Goal: Information Seeking & Learning: Learn about a topic

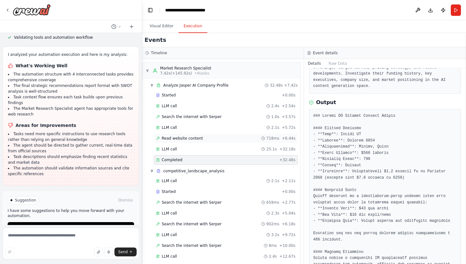
click at [195, 136] on span "Read website content" at bounding box center [182, 138] width 41 height 5
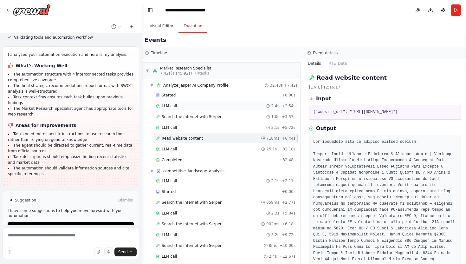
click at [196, 105] on div "LLM call 2.4s + 2.54s" at bounding box center [225, 105] width 139 height 5
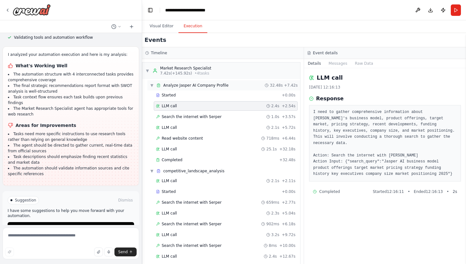
click at [192, 88] on div "▼ Analyze Jasper AI Company Profile 32.48s + 7.42s" at bounding box center [223, 85] width 153 height 10
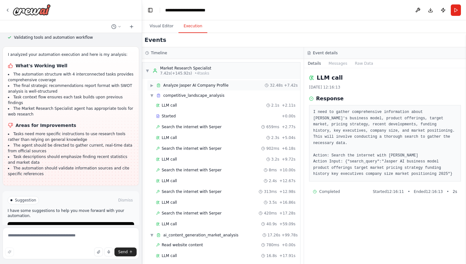
click at [192, 88] on div "▶ Analyze Jasper AI Company Profile 32.48s + 7.42s" at bounding box center [223, 85] width 153 height 10
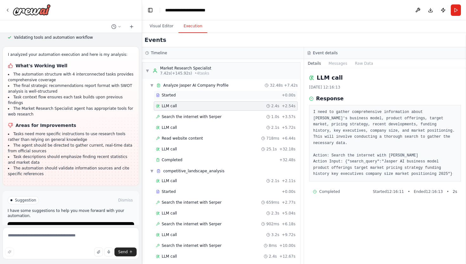
click at [184, 96] on div "Started" at bounding box center [217, 95] width 123 height 5
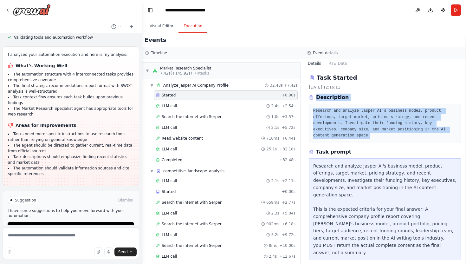
drag, startPoint x: 316, startPoint y: 97, endPoint x: 371, endPoint y: 139, distance: 69.3
click at [371, 139] on div "Description Research and analyze Jasper AI's business model, product offerings,…" at bounding box center [385, 117] width 152 height 49
copy div "Description Research and analyze Jasper AI's business model, product offerings,…"
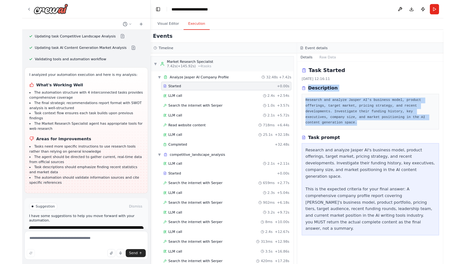
scroll to position [765, 0]
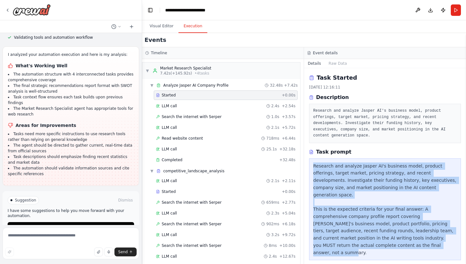
drag, startPoint x: 337, startPoint y: 245, endPoint x: 312, endPoint y: 163, distance: 85.0
click at [312, 163] on div "Research and analyze Jasper AI's business model, product offerings, target mark…" at bounding box center [385, 209] width 152 height 102
copy div "Research and analyze Jasper AI's business model, product offerings, target mark…"
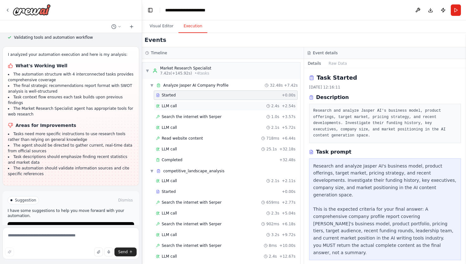
click at [196, 105] on div "LLM call 2.4s + 2.54s" at bounding box center [225, 105] width 139 height 5
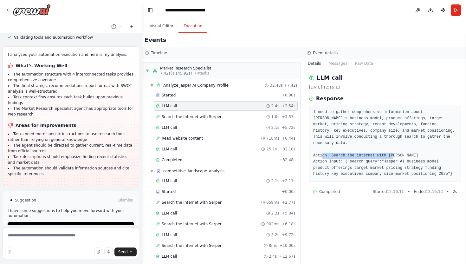
drag, startPoint x: 330, startPoint y: 156, endPoint x: 402, endPoint y: 154, distance: 71.3
click at [402, 154] on pre "I need to gather comprehensive information about [PERSON_NAME]'s business model…" at bounding box center [385, 143] width 144 height 68
click at [334, 61] on button "Messages" at bounding box center [338, 63] width 26 height 9
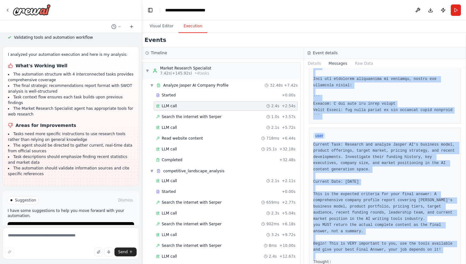
scroll to position [325, 0]
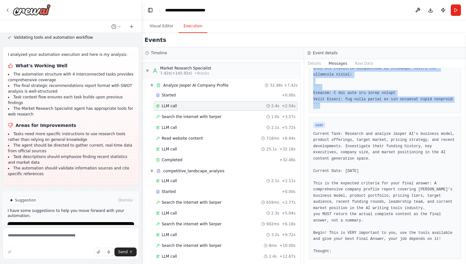
drag, startPoint x: 312, startPoint y: 102, endPoint x: 363, endPoint y: 103, distance: 50.7
copy pre "You are Market Research Specialist. You are an experienced market research anal…"
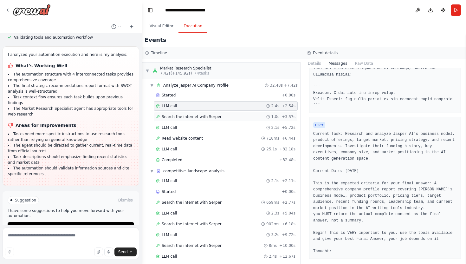
click at [207, 116] on span "Search the internet with Serper" at bounding box center [192, 116] width 60 height 5
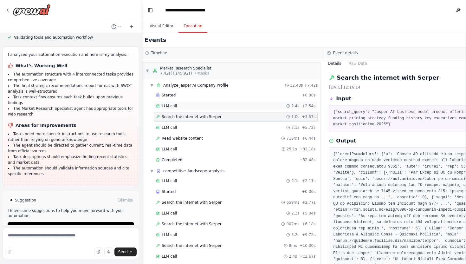
click at [220, 104] on div "LLM call 2.4s + 2.54s" at bounding box center [235, 105] width 159 height 5
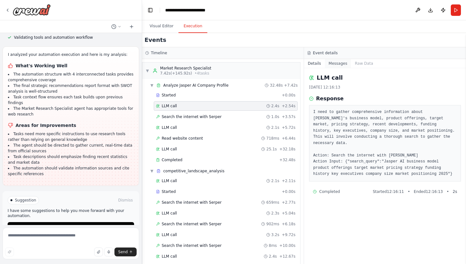
click at [338, 64] on button "Messages" at bounding box center [338, 63] width 26 height 9
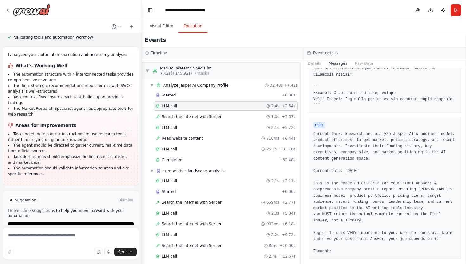
drag, startPoint x: 336, startPoint y: 251, endPoint x: 309, endPoint y: 132, distance: 121.7
click at [309, 132] on div "user Current Task: Research and analyze Jasper AI's business model, product off…" at bounding box center [385, 188] width 152 height 142
copy pre "Current Task: Research and analyze Jasper AI's business model, product offering…"
click at [321, 63] on button "Details" at bounding box center [314, 63] width 21 height 9
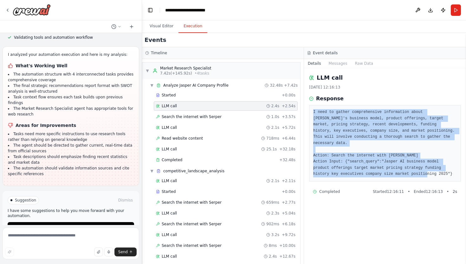
drag, startPoint x: 454, startPoint y: 172, endPoint x: 313, endPoint y: 113, distance: 153.3
click at [313, 113] on pre "I need to gather comprehensive information about [PERSON_NAME]'s business model…" at bounding box center [385, 143] width 144 height 68
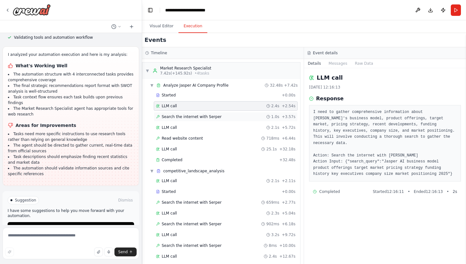
click at [214, 114] on span "Search the internet with Serper" at bounding box center [192, 116] width 60 height 5
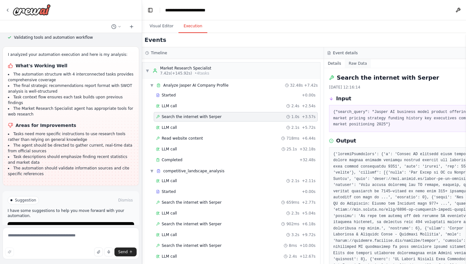
click at [353, 64] on button "Raw Data" at bounding box center [358, 63] width 26 height 9
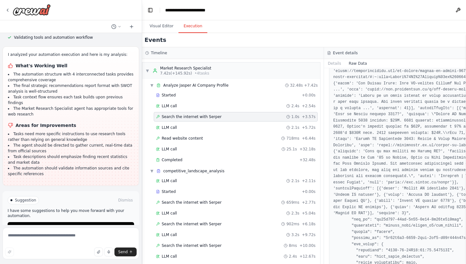
scroll to position [1116, 0]
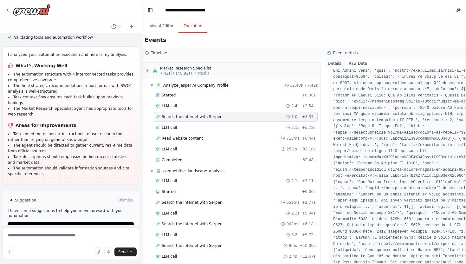
click at [337, 66] on button "Details" at bounding box center [334, 63] width 21 height 9
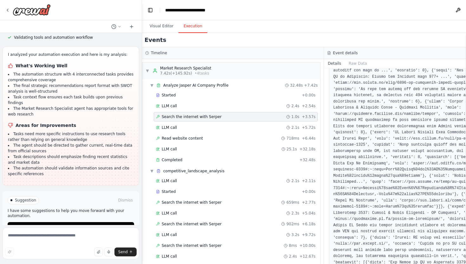
scroll to position [0, 0]
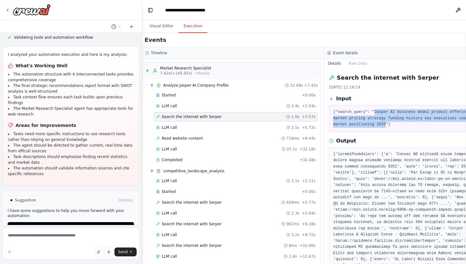
drag, startPoint x: 372, startPoint y: 112, endPoint x: 383, endPoint y: 125, distance: 17.5
click at [383, 125] on pre "{"search_query": "Jasper AI business model product offerings target market pric…" at bounding box center [414, 118] width 163 height 19
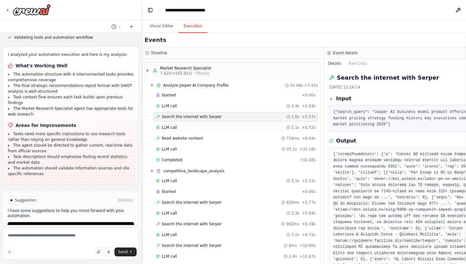
click at [241, 126] on div "LLM call 2.1s + 5.72s" at bounding box center [235, 127] width 159 height 5
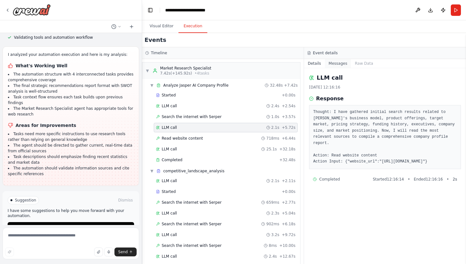
click at [338, 64] on button "Messages" at bounding box center [338, 63] width 26 height 9
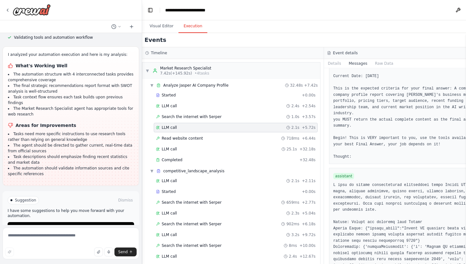
scroll to position [479, 0]
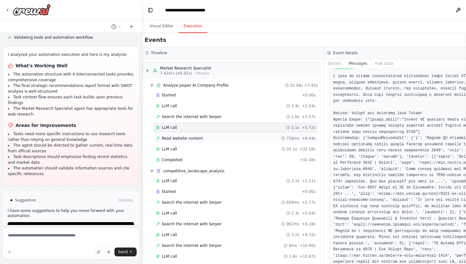
click at [220, 140] on div "Read website content 718ms + 6.44s" at bounding box center [235, 138] width 159 height 5
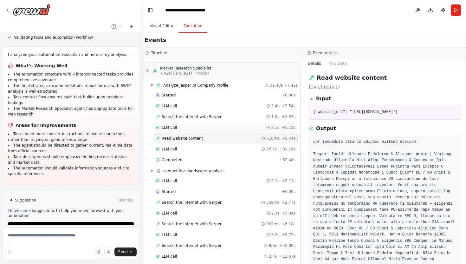
click at [214, 125] on div "LLM call 2.1s + 5.72s" at bounding box center [225, 127] width 139 height 5
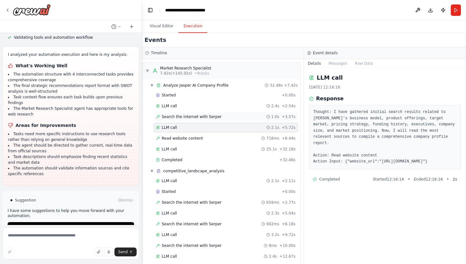
click at [206, 112] on div "Search the internet with [PERSON_NAME] 1.0s + 3.57s" at bounding box center [226, 117] width 144 height 10
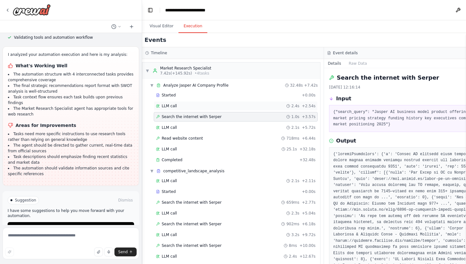
click at [209, 106] on div "LLM call 2.4s + 2.54s" at bounding box center [235, 105] width 159 height 5
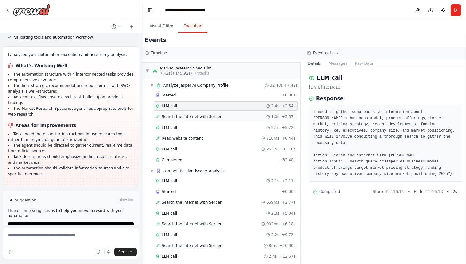
click at [208, 117] on span "Search the internet with Serper" at bounding box center [192, 116] width 60 height 5
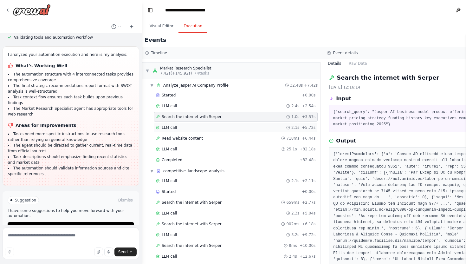
click at [189, 128] on div "LLM call 2.1s + 5.72s" at bounding box center [235, 127] width 159 height 5
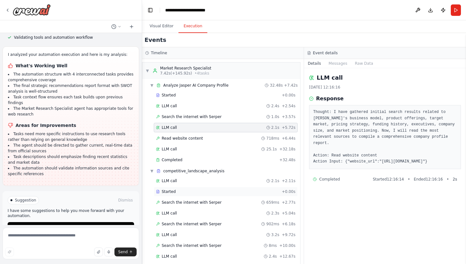
scroll to position [157, 0]
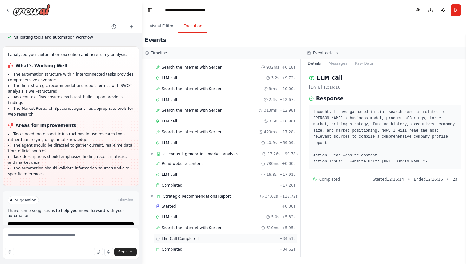
click at [209, 239] on div "Llm Call Completed + 34.51s" at bounding box center [225, 238] width 139 height 5
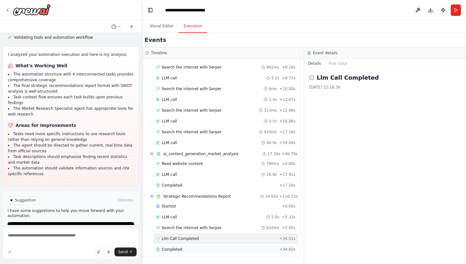
click at [203, 245] on div "Completed + 34.62s" at bounding box center [226, 249] width 144 height 10
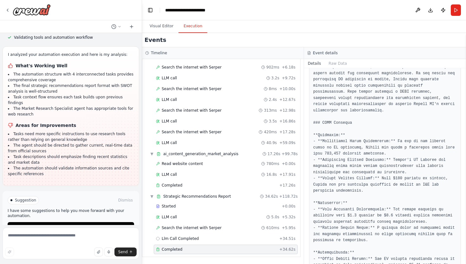
scroll to position [0, 0]
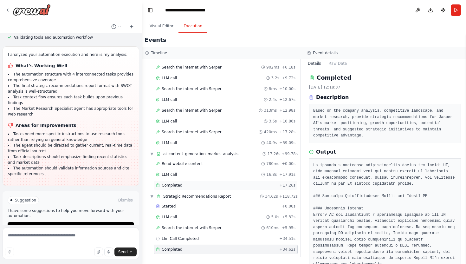
click at [200, 185] on div "Completed" at bounding box center [216, 184] width 121 height 5
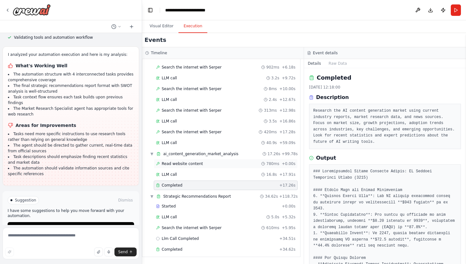
click at [202, 163] on div "Read website content 780ms + 0.00s" at bounding box center [225, 163] width 139 height 5
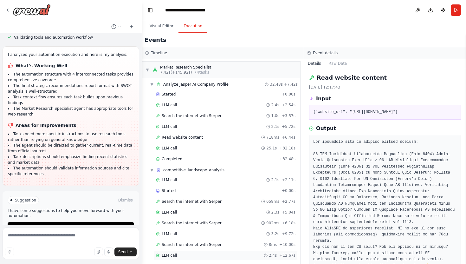
scroll to position [1, 0]
click at [213, 86] on span "Analyze Jasper AI Company Profile" at bounding box center [195, 84] width 65 height 5
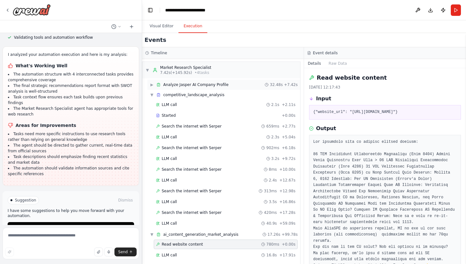
click at [219, 87] on div "▶ Analyze Jasper AI Company Profile 32.48s + 7.42s" at bounding box center [223, 85] width 153 height 10
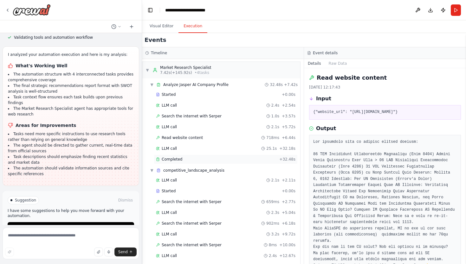
click at [213, 158] on div "Completed" at bounding box center [216, 159] width 121 height 5
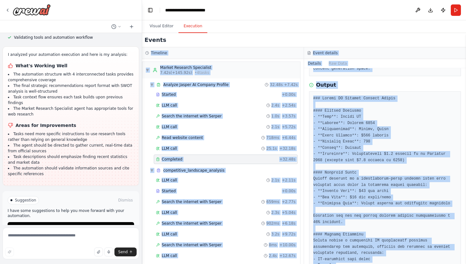
scroll to position [0, 0]
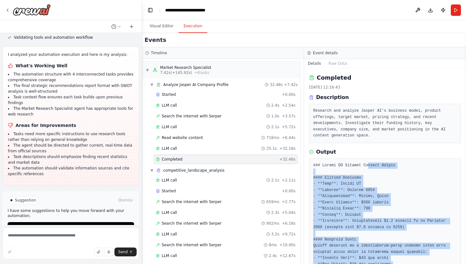
drag, startPoint x: 410, startPoint y: 246, endPoint x: 367, endPoint y: 166, distance: 90.6
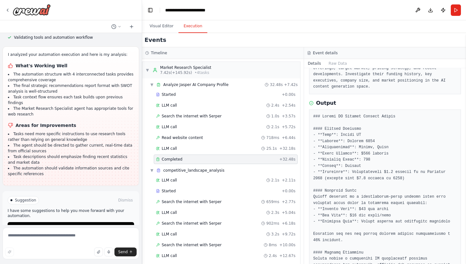
scroll to position [50, 0]
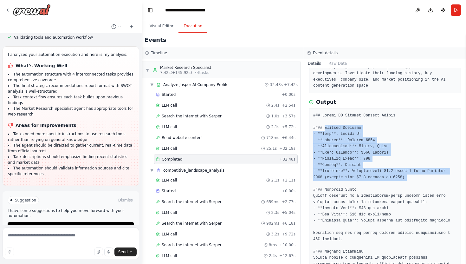
drag, startPoint x: 325, startPoint y: 128, endPoint x: 417, endPoint y: 180, distance: 105.7
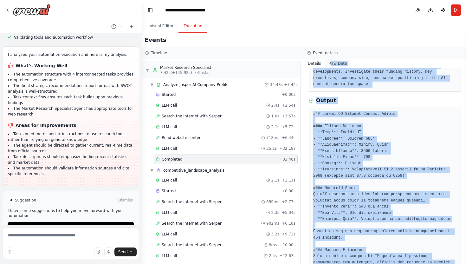
scroll to position [0, 0]
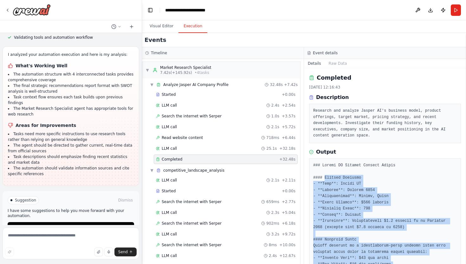
drag, startPoint x: 405, startPoint y: 243, endPoint x: 324, endPoint y: 175, distance: 106.4
copy pre "Company Overview - **Name**: [PERSON_NAME] - **Founded**: [DATE] - **Headquarte…"
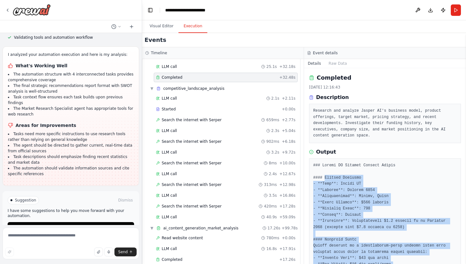
scroll to position [103, 0]
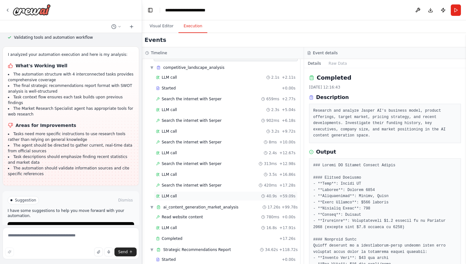
click at [172, 198] on span "LLM call" at bounding box center [169, 195] width 15 height 5
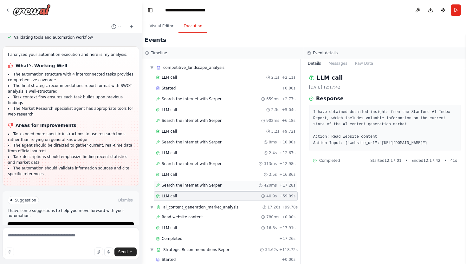
click at [181, 186] on span "Search the internet with Serper" at bounding box center [192, 184] width 60 height 5
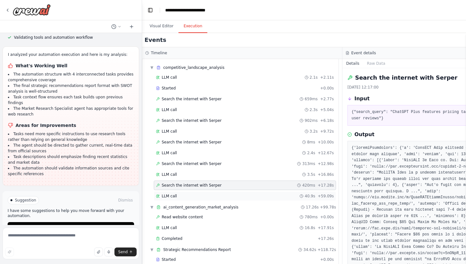
click at [179, 197] on div "LLM call 40.9s + 59.09s" at bounding box center [245, 195] width 178 height 5
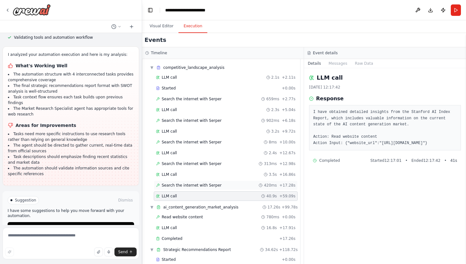
click at [186, 186] on span "Search the internet with Serper" at bounding box center [192, 184] width 60 height 5
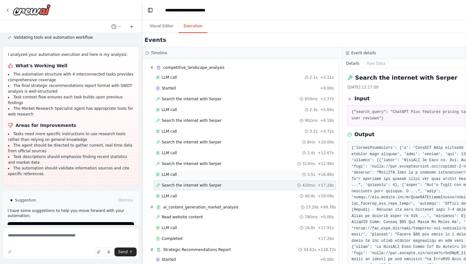
click at [183, 173] on div "LLM call 3.5s + 16.86s" at bounding box center [245, 174] width 178 height 5
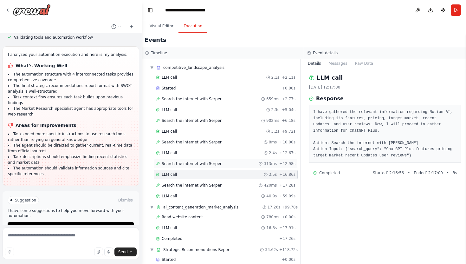
click at [182, 163] on span "Search the internet with Serper" at bounding box center [192, 163] width 60 height 5
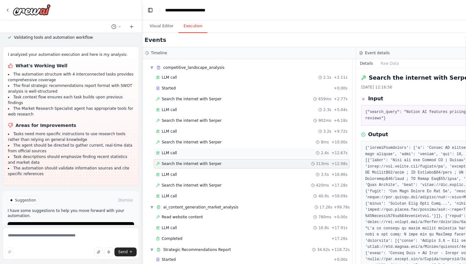
click at [179, 150] on div "LLM call 2.4s + 12.67s" at bounding box center [252, 153] width 196 height 10
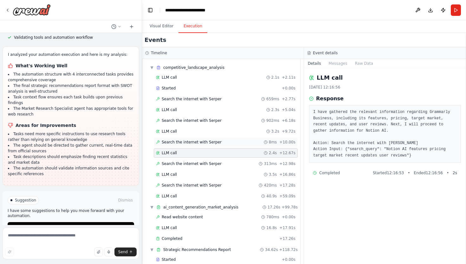
click at [177, 141] on span "Search the internet with Serper" at bounding box center [192, 141] width 60 height 5
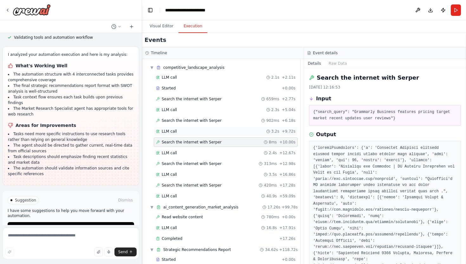
click at [175, 128] on div "LLM call 3.2s + 9.72s" at bounding box center [226, 131] width 144 height 10
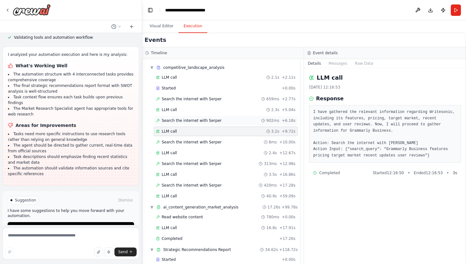
click at [173, 120] on span "Search the internet with Serper" at bounding box center [192, 120] width 60 height 5
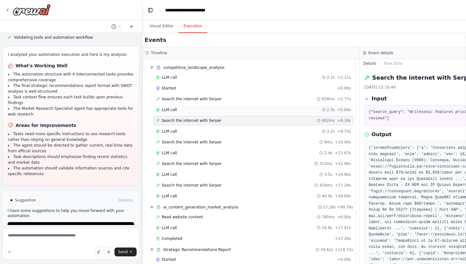
click at [171, 111] on span "LLM call" at bounding box center [169, 109] width 15 height 5
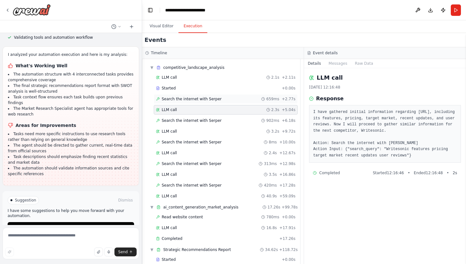
click at [171, 99] on span "Search the internet with Serper" at bounding box center [192, 98] width 60 height 5
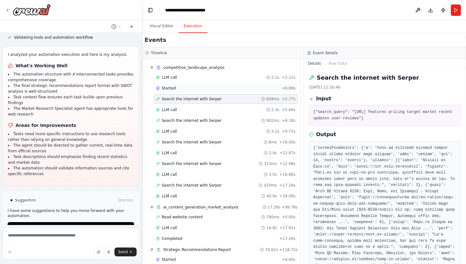
click at [169, 90] on span "Started" at bounding box center [169, 88] width 14 height 5
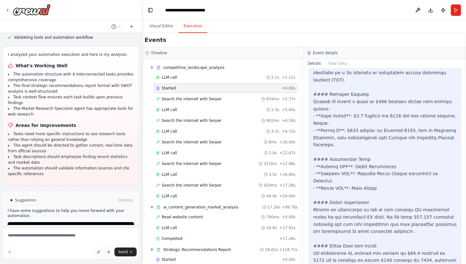
scroll to position [758, 0]
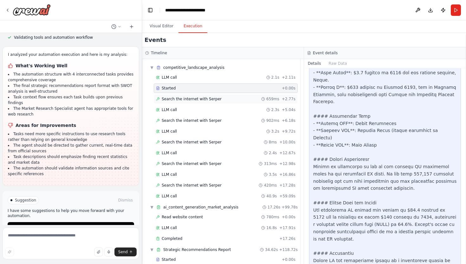
click at [195, 101] on span "Search the internet with Serper" at bounding box center [192, 98] width 60 height 5
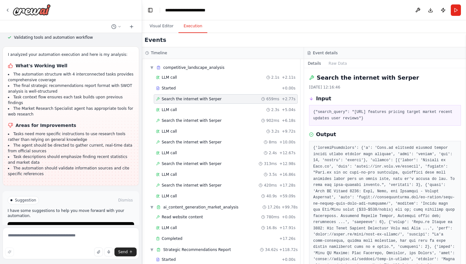
click at [251, 53] on div "Timeline" at bounding box center [222, 52] width 155 height 5
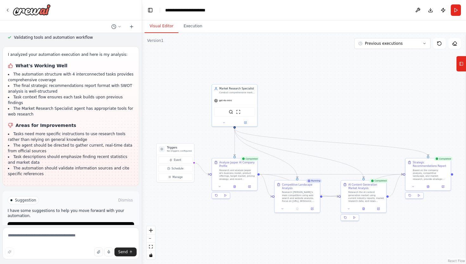
click at [168, 27] on button "Visual Editor" at bounding box center [161, 26] width 34 height 13
click at [194, 31] on button "Execution" at bounding box center [192, 26] width 29 height 13
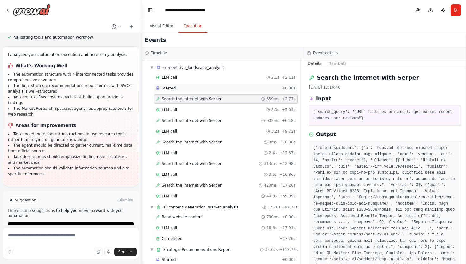
click at [232, 90] on div "Started" at bounding box center [217, 88] width 123 height 5
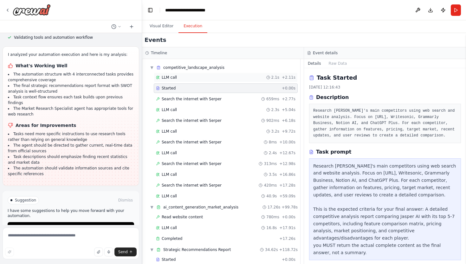
click at [252, 80] on div "LLM call 2.1s + 2.11s" at bounding box center [225, 77] width 139 height 5
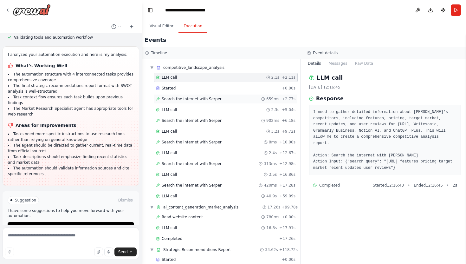
click at [186, 99] on span "Search the internet with Serper" at bounding box center [192, 98] width 60 height 5
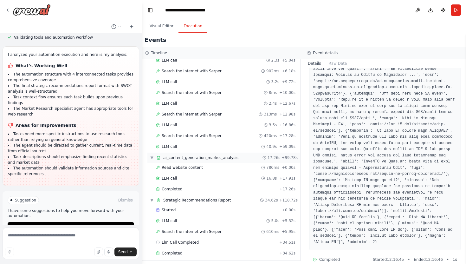
scroll to position [153, 0]
click at [194, 188] on div "Completed" at bounding box center [216, 188] width 121 height 5
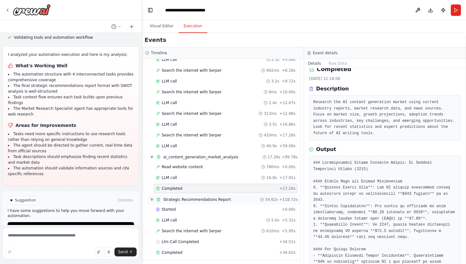
scroll to position [157, 0]
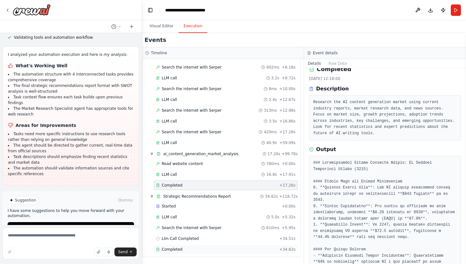
click at [208, 249] on div "Completed" at bounding box center [216, 248] width 121 height 5
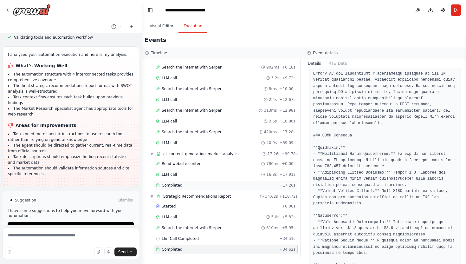
click at [200, 185] on div "Completed" at bounding box center [216, 184] width 121 height 5
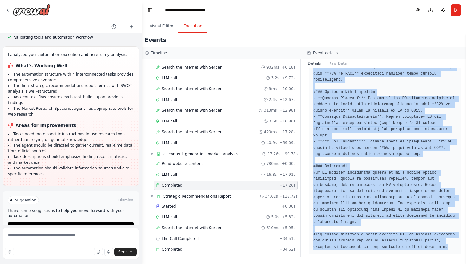
scroll to position [376, 0]
drag, startPoint x: 323, startPoint y: 171, endPoint x: 449, endPoint y: 248, distance: 147.7
click at [449, 248] on pre at bounding box center [385, 20] width 144 height 457
copy pre "Comprehensive Market Analysis Report: AI Content Generation Market (2025) #### …"
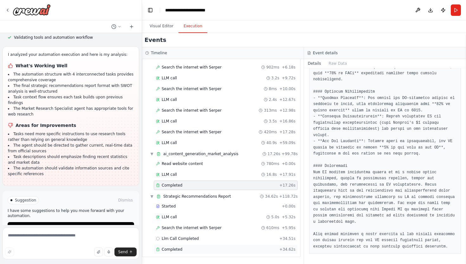
click at [183, 251] on div "Completed" at bounding box center [216, 248] width 121 height 5
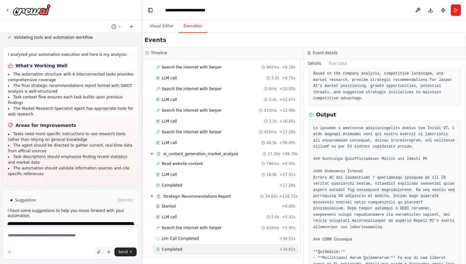
scroll to position [40, 0]
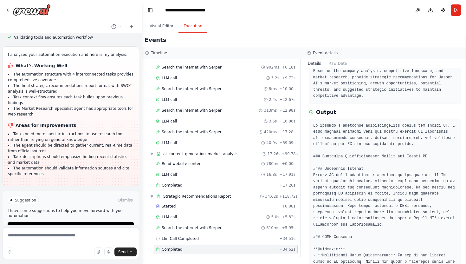
drag, startPoint x: 323, startPoint y: 156, endPoint x: 354, endPoint y: 234, distance: 84.8
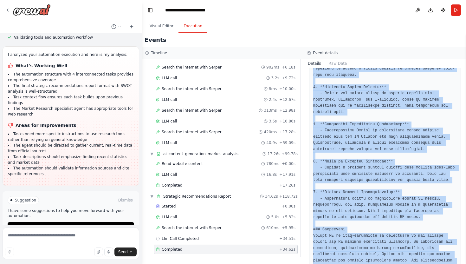
scroll to position [654, 0]
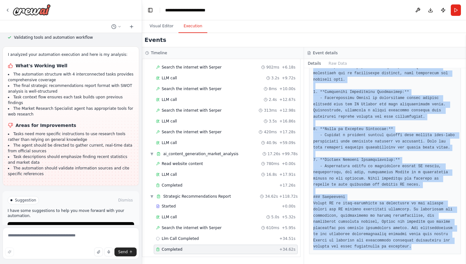
drag, startPoint x: 323, startPoint y: 157, endPoint x: 416, endPoint y: 245, distance: 128.0
copy pre "Strategic Recommendations Report for Jasper AI #### Executive Summary [PERSON_N…"
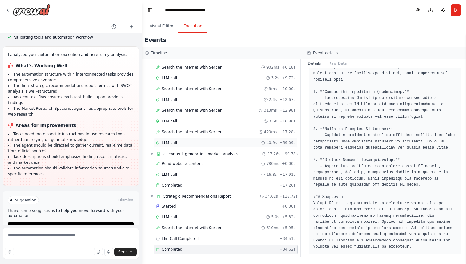
click at [176, 144] on span "LLM call" at bounding box center [169, 142] width 15 height 5
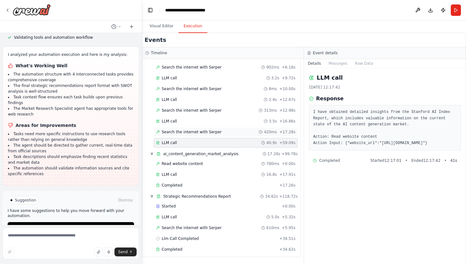
click at [180, 130] on span "Search the internet with Serper" at bounding box center [192, 131] width 60 height 5
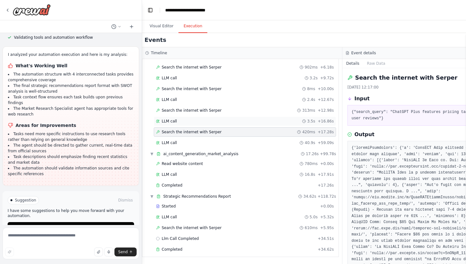
click at [172, 118] on span "LLM call" at bounding box center [169, 120] width 15 height 5
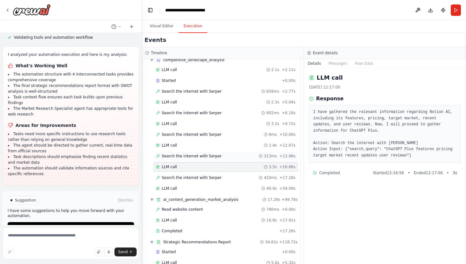
scroll to position [111, 0]
click at [176, 84] on div "Started + 0.00s" at bounding box center [226, 81] width 144 height 10
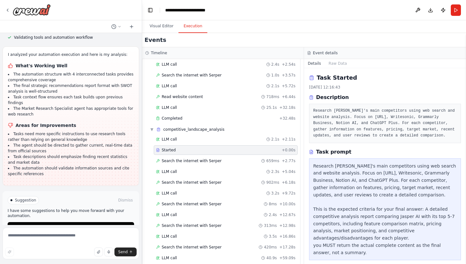
scroll to position [0, 0]
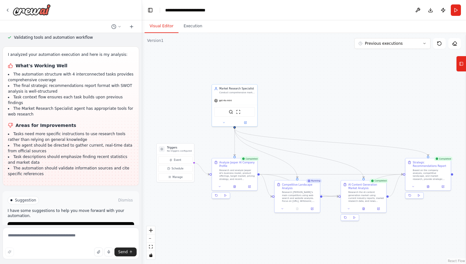
click at [165, 30] on button "Visual Editor" at bounding box center [161, 26] width 34 height 13
click at [295, 194] on div "Research [PERSON_NAME]'s main competitors using web search and website analysis…" at bounding box center [300, 196] width 36 height 12
click at [314, 208] on button at bounding box center [312, 207] width 13 height 4
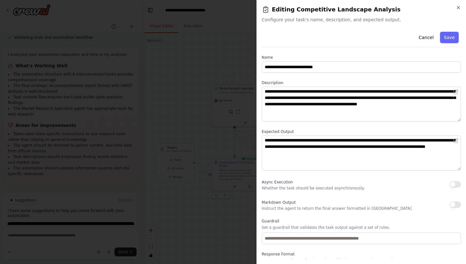
scroll to position [3, 0]
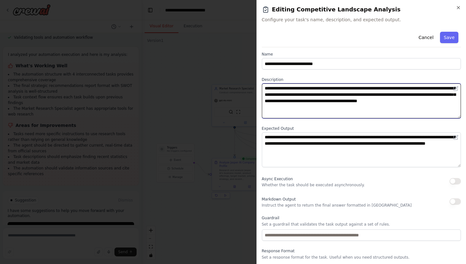
drag, startPoint x: 324, startPoint y: 106, endPoint x: 264, endPoint y: 87, distance: 63.4
click at [264, 87] on textarea "**********" at bounding box center [361, 100] width 199 height 35
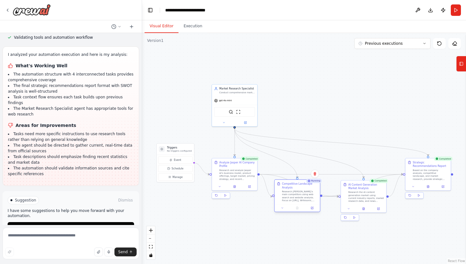
click at [293, 191] on div "Research [PERSON_NAME]'s main competitors using web search and website analysis…" at bounding box center [300, 196] width 36 height 12
click at [313, 208] on icon at bounding box center [311, 207] width 3 height 3
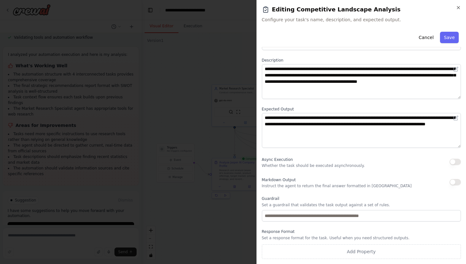
scroll to position [0, 0]
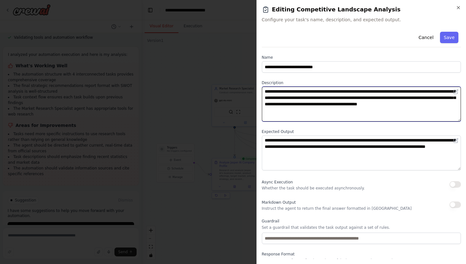
drag, startPoint x: 332, startPoint y: 113, endPoint x: 247, endPoint y: 86, distance: 89.1
click at [247, 86] on body "create a market research agent ▶ Thought process I'll help you create a market …" at bounding box center [233, 132] width 466 height 264
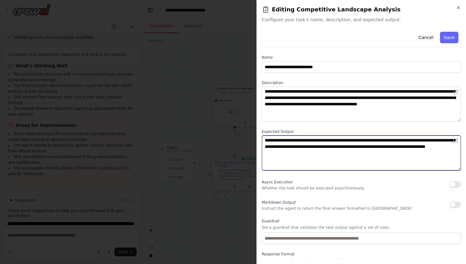
click at [362, 159] on textarea "**********" at bounding box center [361, 152] width 199 height 35
drag, startPoint x: 358, startPoint y: 156, endPoint x: 242, endPoint y: 140, distance: 116.7
click at [242, 140] on body "create a market research agent ▶ Thought process I'll help you create a market …" at bounding box center [233, 132] width 466 height 264
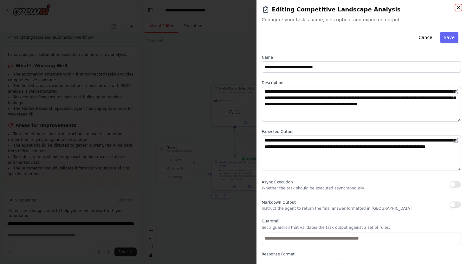
click at [457, 9] on icon "button" at bounding box center [458, 7] width 5 height 5
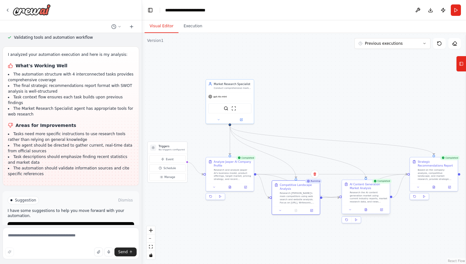
click at [367, 197] on div "Research the AI content generation market using current industry reports, marke…" at bounding box center [368, 196] width 38 height 12
click at [367, 211] on button at bounding box center [365, 209] width 16 height 5
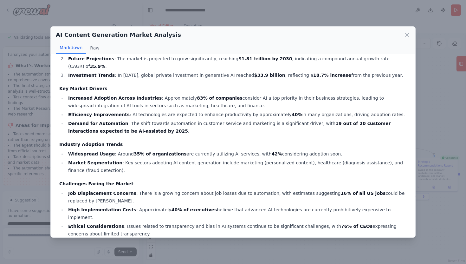
scroll to position [137, 0]
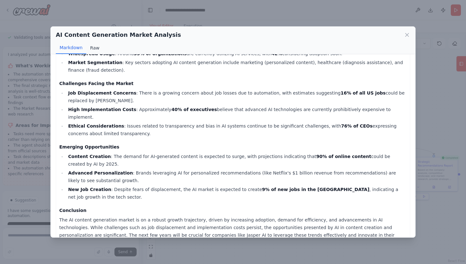
click at [93, 44] on button "Raw" at bounding box center [94, 48] width 17 height 12
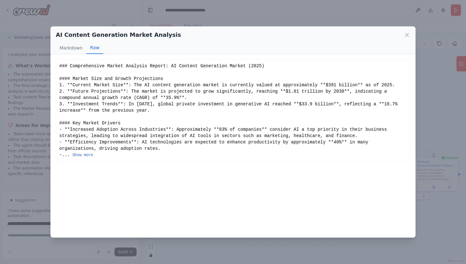
scroll to position [0, 0]
click at [76, 49] on button "Markdown" at bounding box center [71, 48] width 30 height 12
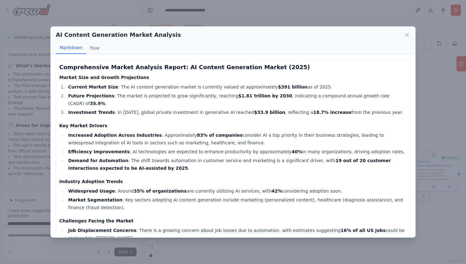
click at [442, 208] on div "AI Content Generation Market Analysis Markdown Raw Comprehensive Market Analysi…" at bounding box center [233, 132] width 466 height 264
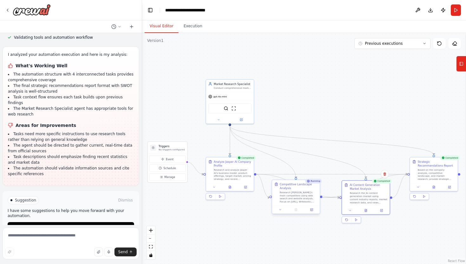
click at [309, 192] on div "Research [PERSON_NAME]'s main competitors using web search and website analysis…" at bounding box center [299, 196] width 38 height 12
click at [313, 182] on div "Running" at bounding box center [313, 180] width 16 height 5
click at [246, 187] on icon at bounding box center [245, 186] width 2 height 2
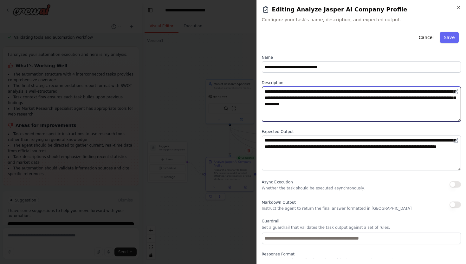
drag, startPoint x: 400, startPoint y: 105, endPoint x: 250, endPoint y: 87, distance: 151.2
click at [250, 87] on body "create a market research agent ▶ Thought process I'll help you create a market …" at bounding box center [233, 132] width 466 height 264
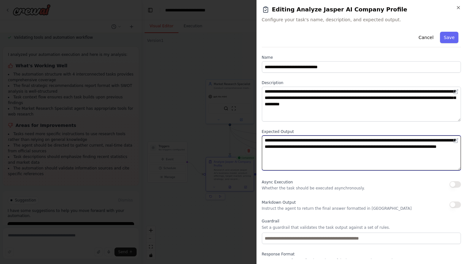
drag, startPoint x: 362, startPoint y: 153, endPoint x: 259, endPoint y: 140, distance: 104.1
click at [259, 140] on div "**********" at bounding box center [361, 132] width 210 height 264
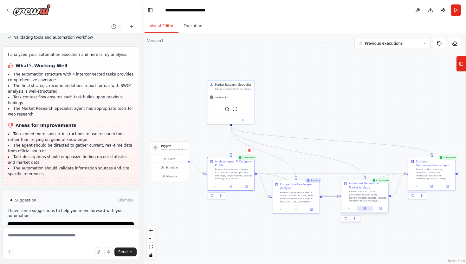
click at [367, 208] on button at bounding box center [364, 208] width 16 height 4
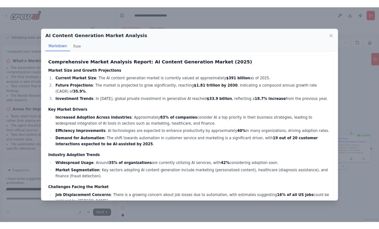
scroll to position [137, 0]
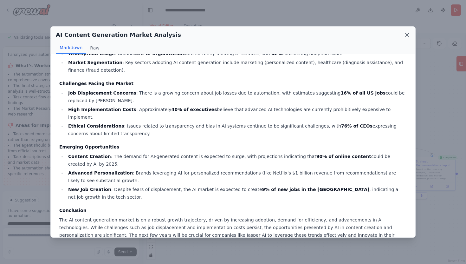
click at [406, 38] on icon at bounding box center [407, 35] width 6 height 6
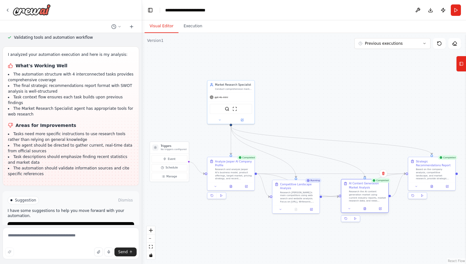
click at [380, 211] on div at bounding box center [364, 208] width 47 height 8
click at [380, 209] on icon at bounding box center [380, 208] width 2 height 2
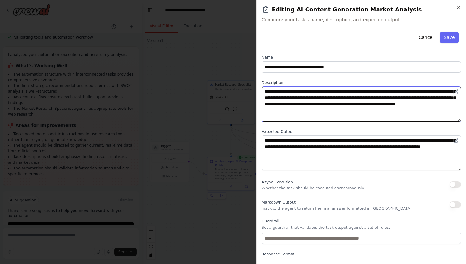
drag, startPoint x: 367, startPoint y: 115, endPoint x: 246, endPoint y: 92, distance: 122.6
click at [246, 92] on body "create a market research agent ▶ Thought process I'll help you create a market …" at bounding box center [233, 132] width 466 height 264
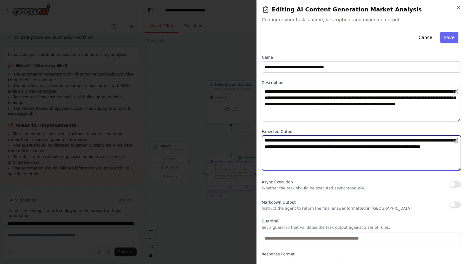
drag, startPoint x: 338, startPoint y: 152, endPoint x: 256, endPoint y: 131, distance: 84.9
click at [256, 131] on div "**********" at bounding box center [361, 132] width 210 height 264
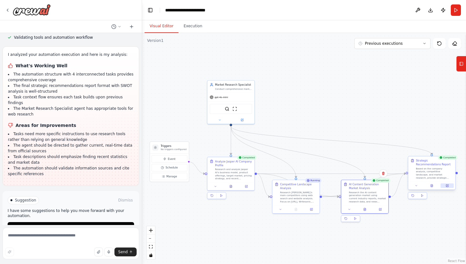
click at [448, 185] on icon at bounding box center [447, 185] width 2 height 2
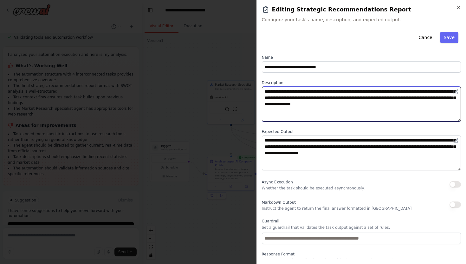
drag, startPoint x: 428, startPoint y: 104, endPoint x: 265, endPoint y: 89, distance: 163.9
click at [265, 89] on textarea "**********" at bounding box center [361, 103] width 199 height 35
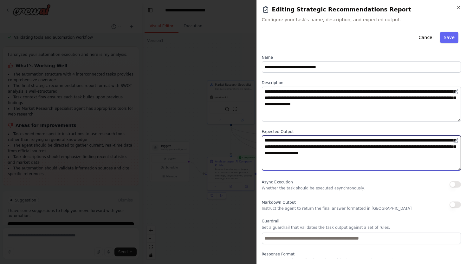
drag, startPoint x: 414, startPoint y: 153, endPoint x: 253, endPoint y: 131, distance: 162.6
click at [253, 131] on body "create a market research agent ▶ Thought process I'll help you create a market …" at bounding box center [233, 132] width 466 height 264
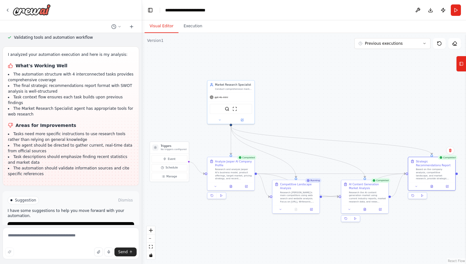
click at [312, 181] on div "Running" at bounding box center [313, 180] width 16 height 4
click at [229, 109] on img at bounding box center [227, 107] width 4 height 4
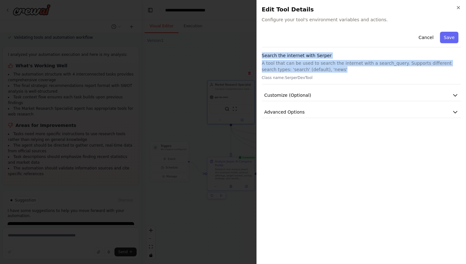
drag, startPoint x: 261, startPoint y: 56, endPoint x: 341, endPoint y: 69, distance: 81.3
click at [341, 69] on div "Close Edit Tool Details Configure your tool's environment variables and actions…" at bounding box center [361, 132] width 210 height 264
copy div "Search the internet with Serper A tool that can be used to search the internet …"
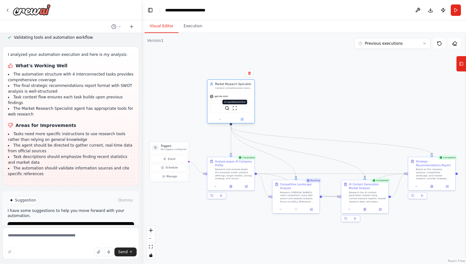
click at [235, 109] on img at bounding box center [234, 107] width 4 height 4
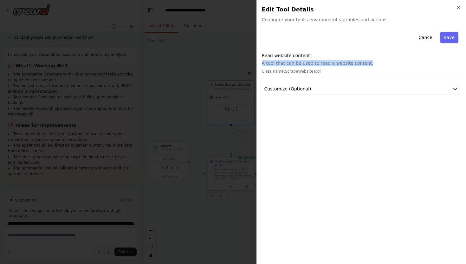
drag, startPoint x: 368, startPoint y: 61, endPoint x: 261, endPoint y: 64, distance: 107.4
click at [261, 64] on div "Close Edit Tool Details Configure your tool's environment variables and actions…" at bounding box center [361, 132] width 210 height 264
copy p "A tool that can be used to read a website content."
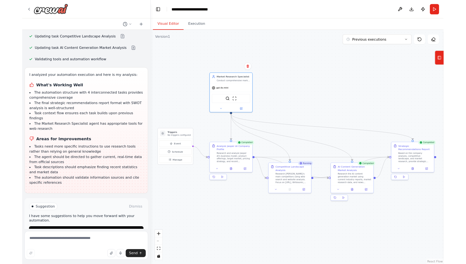
scroll to position [765, 0]
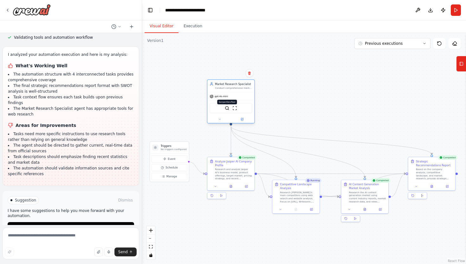
click at [227, 108] on img at bounding box center [227, 107] width 4 height 4
click at [247, 184] on icon at bounding box center [246, 185] width 3 height 3
click at [228, 186] on button at bounding box center [231, 185] width 16 height 4
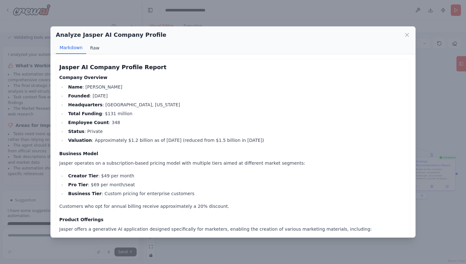
click at [95, 44] on button "Raw" at bounding box center [94, 48] width 17 height 12
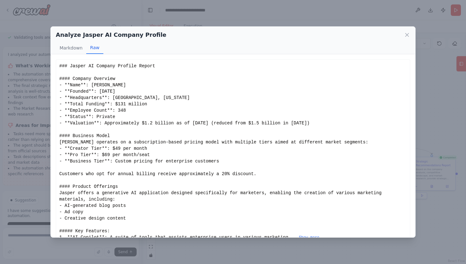
click at [112, 17] on div "Analyze Jasper AI Company Profile Markdown Raw Jasper AI Company Profile Report…" at bounding box center [233, 132] width 466 height 264
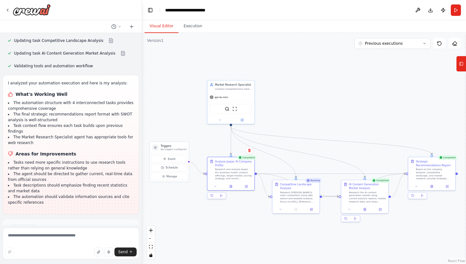
scroll to position [736, 0]
click at [195, 29] on button "Execution" at bounding box center [192, 26] width 29 height 13
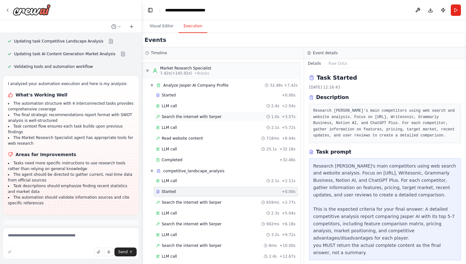
click at [212, 118] on span "Search the internet with Serper" at bounding box center [192, 116] width 60 height 5
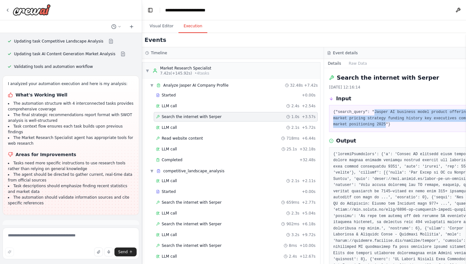
drag, startPoint x: 373, startPoint y: 112, endPoint x: 383, endPoint y: 125, distance: 15.7
click at [383, 125] on pre "{"search_query": "Jasper AI business model product offerings target market pric…" at bounding box center [414, 118] width 163 height 19
copy pre "Jasper AI business model product offerings target market pricing strategy fundi…"
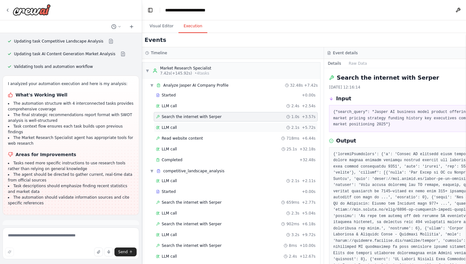
click at [213, 126] on div "LLM call 2.1s + 5.72s" at bounding box center [235, 127] width 159 height 5
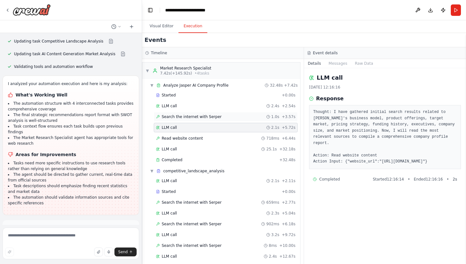
click at [237, 116] on div "Search the internet with [PERSON_NAME] 1.0s + 3.57s" at bounding box center [225, 116] width 139 height 5
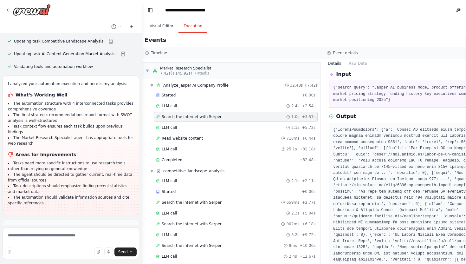
scroll to position [14, 0]
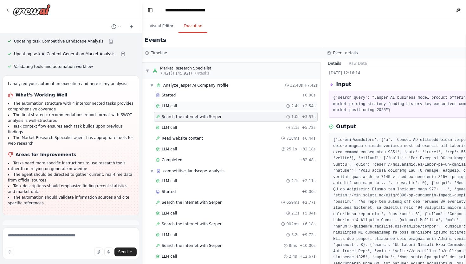
click at [222, 108] on div "LLM call 2.4s + 2.54s" at bounding box center [235, 105] width 159 height 5
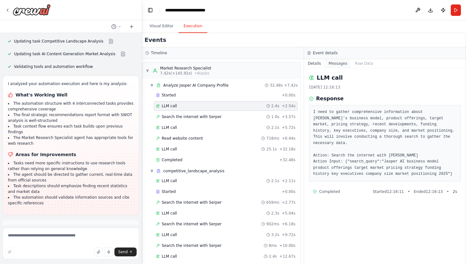
click at [337, 62] on button "Messages" at bounding box center [338, 63] width 26 height 9
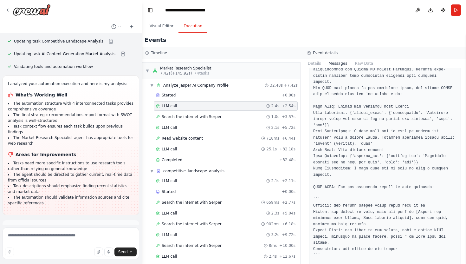
scroll to position [121, 0]
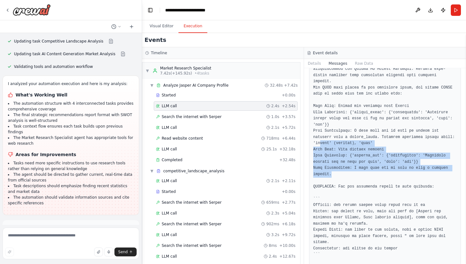
drag, startPoint x: 332, startPoint y: 172, endPoint x: 319, endPoint y: 144, distance: 30.6
click at [319, 144] on pre at bounding box center [385, 143] width 144 height 328
click at [351, 176] on pre at bounding box center [385, 143] width 144 height 328
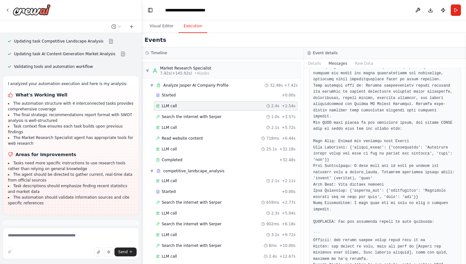
scroll to position [82, 0]
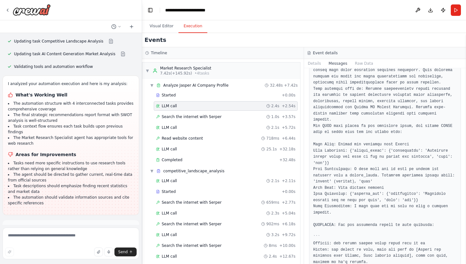
click at [414, 131] on pre at bounding box center [385, 182] width 144 height 328
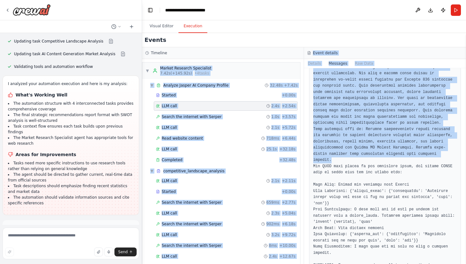
scroll to position [0, 0]
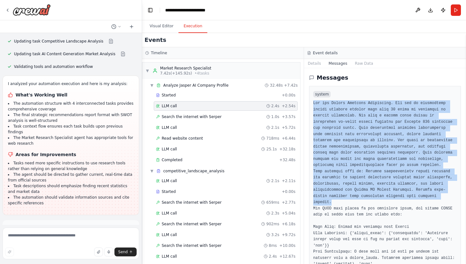
drag, startPoint x: 331, startPoint y: 120, endPoint x: 313, endPoint y: 106, distance: 22.8
click at [313, 106] on pre at bounding box center [385, 264] width 144 height 328
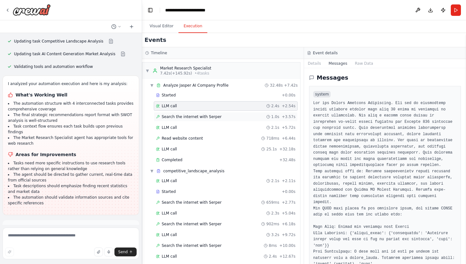
click at [229, 119] on div "Search the internet with [PERSON_NAME] 1.0s + 3.57s" at bounding box center [226, 117] width 144 height 10
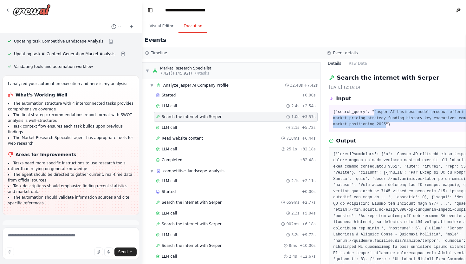
drag, startPoint x: 372, startPoint y: 113, endPoint x: 383, endPoint y: 125, distance: 16.6
click at [383, 125] on pre "{"search_query": "Jasper AI business model product offerings target market pric…" at bounding box center [414, 118] width 163 height 19
drag, startPoint x: 373, startPoint y: 111, endPoint x: 384, endPoint y: 126, distance: 18.7
click at [384, 126] on pre "{"search_query": "Jasper AI business model product offerings target market pric…" at bounding box center [414, 118] width 163 height 19
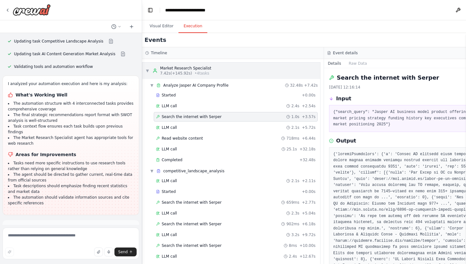
click at [182, 70] on div "Market Research Specialist" at bounding box center [185, 68] width 51 height 5
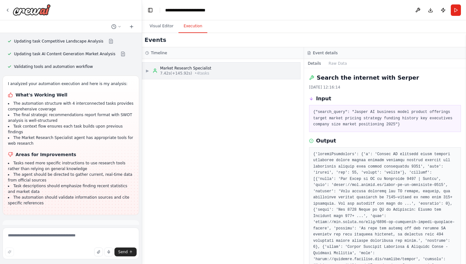
click at [182, 70] on div "Market Research Specialist" at bounding box center [185, 68] width 51 height 5
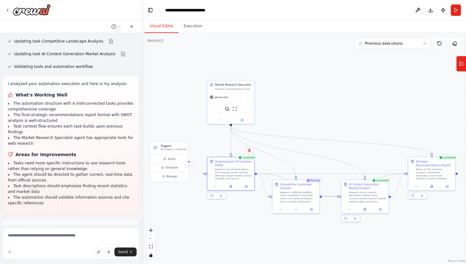
click at [158, 29] on button "Visual Editor" at bounding box center [161, 26] width 34 height 13
click at [243, 119] on icon at bounding box center [242, 119] width 2 height 2
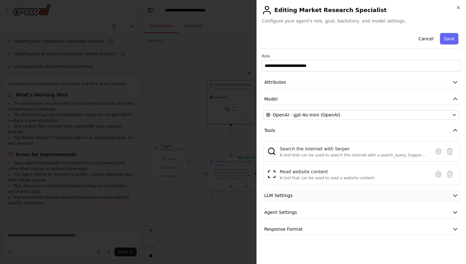
click at [311, 195] on button "LLM Settings" at bounding box center [361, 195] width 199 height 12
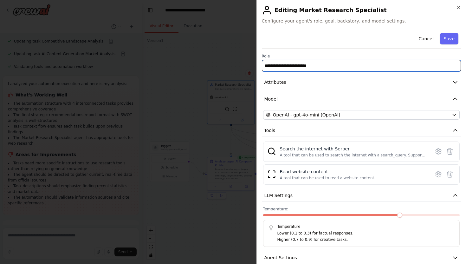
click at [329, 68] on input "**********" at bounding box center [361, 65] width 199 height 11
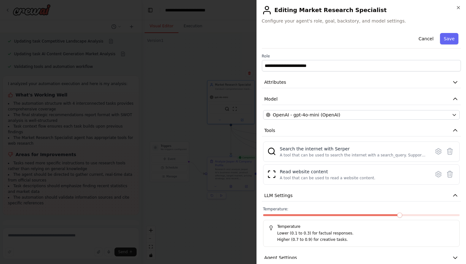
click at [329, 88] on div "**********" at bounding box center [361, 155] width 199 height 250
click at [329, 85] on button "Attributes" at bounding box center [361, 82] width 199 height 12
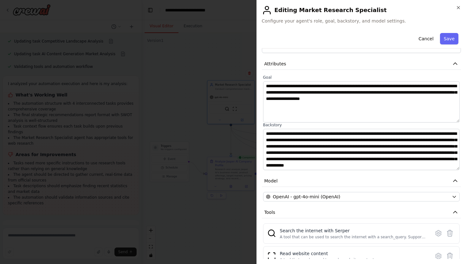
scroll to position [17, 0]
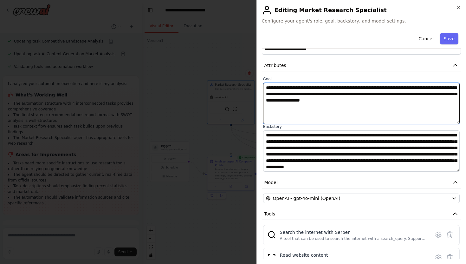
drag, startPoint x: 445, startPoint y: 101, endPoint x: 267, endPoint y: 87, distance: 178.6
click at [267, 87] on textarea "**********" at bounding box center [361, 103] width 197 height 41
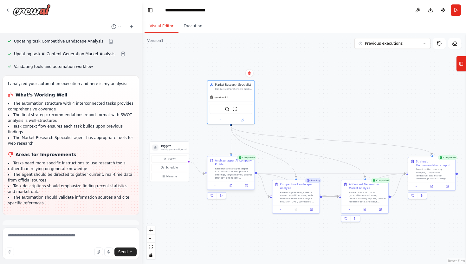
click at [246, 188] on div at bounding box center [230, 185] width 47 height 8
click at [246, 185] on icon at bounding box center [246, 185] width 2 height 2
click at [191, 23] on button "Execution" at bounding box center [192, 26] width 29 height 13
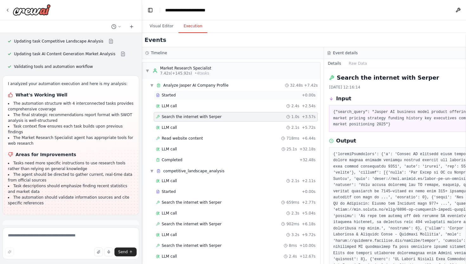
click at [190, 95] on div "Started" at bounding box center [227, 95] width 143 height 5
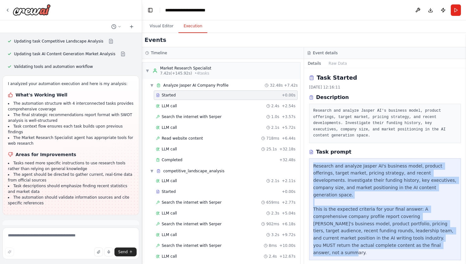
drag, startPoint x: 340, startPoint y: 246, endPoint x: 313, endPoint y: 164, distance: 86.2
click at [313, 164] on div "Research and analyze Jasper AI's business model, product offerings, target mark…" at bounding box center [385, 209] width 152 height 102
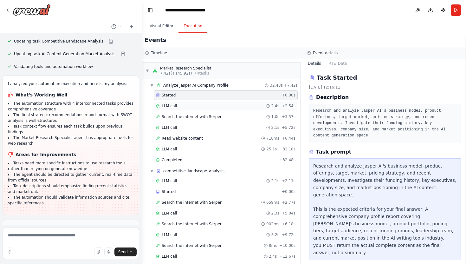
click at [188, 107] on div "LLM call 2.4s + 2.54s" at bounding box center [225, 105] width 139 height 5
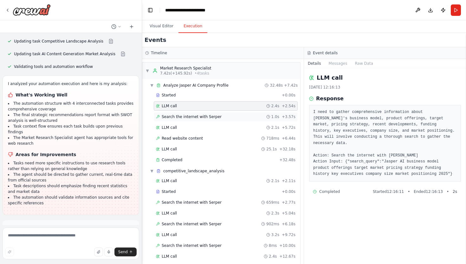
click at [220, 118] on div "Search the internet with [PERSON_NAME] 1.0s + 3.57s" at bounding box center [225, 116] width 139 height 5
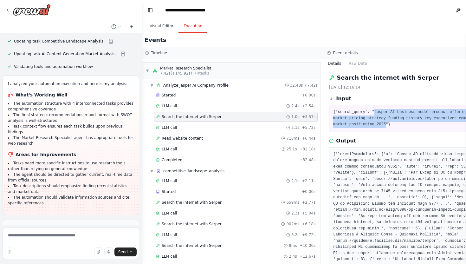
drag, startPoint x: 373, startPoint y: 111, endPoint x: 384, endPoint y: 126, distance: 19.2
click at [384, 126] on pre "{"search_query": "Jasper AI business model product offerings target market pric…" at bounding box center [414, 118] width 163 height 19
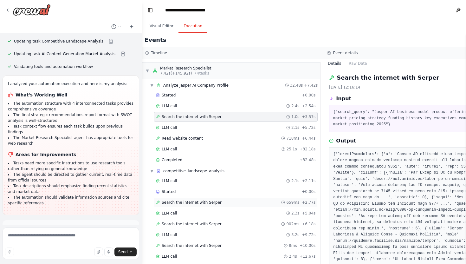
click at [214, 203] on span "Search the internet with Serper" at bounding box center [192, 202] width 60 height 5
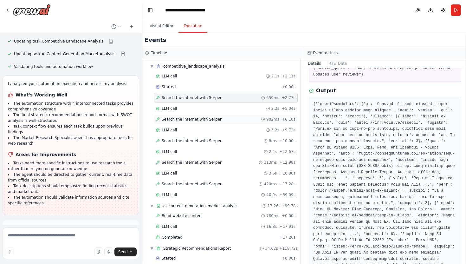
scroll to position [0, 0]
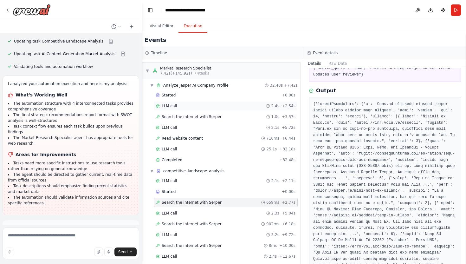
click at [192, 103] on div "LLM call 2.4s + 2.54s" at bounding box center [225, 105] width 139 height 5
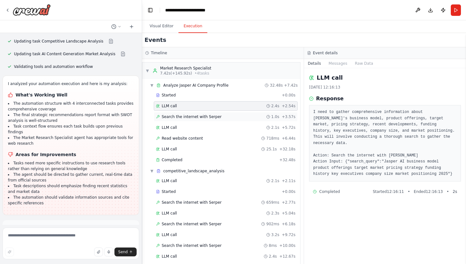
click at [192, 120] on div "Search the internet with [PERSON_NAME] 1.0s + 3.57s" at bounding box center [226, 117] width 144 height 10
